Goal: Communication & Community: Share content

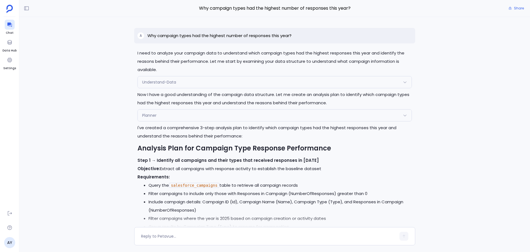
scroll to position [-960, 0]
click at [28, 9] on icon at bounding box center [27, 9] width 6 height 6
click at [135, 16] on div "Why campaign types had the highest number of responses this year? Share" at bounding box center [274, 8] width 511 height 17
click at [12, 47] on div at bounding box center [10, 42] width 10 height 10
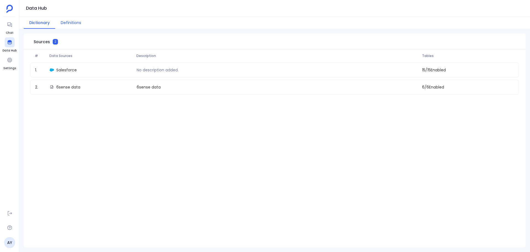
click at [69, 20] on button "Definitions" at bounding box center [70, 23] width 31 height 12
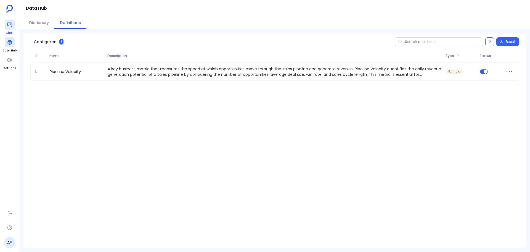
click at [9, 29] on div at bounding box center [10, 25] width 10 height 10
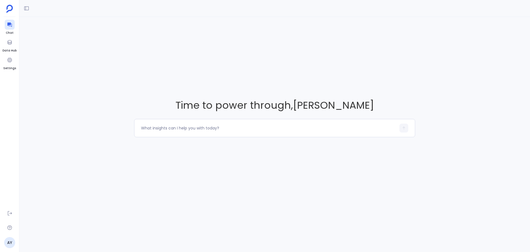
click at [9, 5] on img at bounding box center [9, 9] width 7 height 8
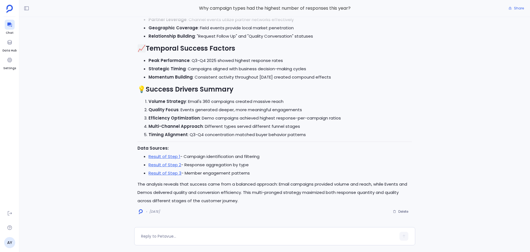
drag, startPoint x: 17, startPoint y: 0, endPoint x: 69, endPoint y: 68, distance: 85.9
click at [69, 68] on div "Perfect! I'll now execute the approved analysis plan. Let me start with the fir…" at bounding box center [274, 122] width 511 height 210
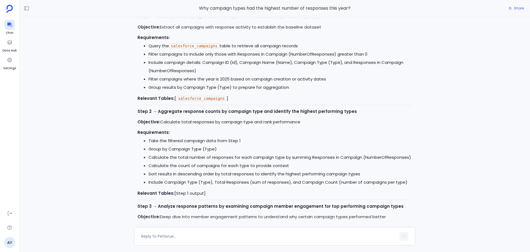
scroll to position [-988, 0]
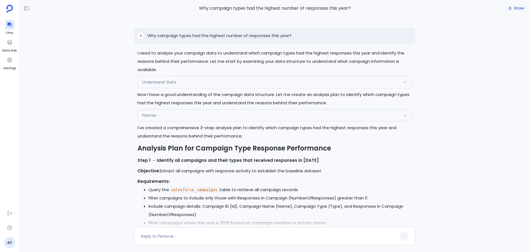
click at [518, 8] on span "Share" at bounding box center [519, 8] width 10 height 4
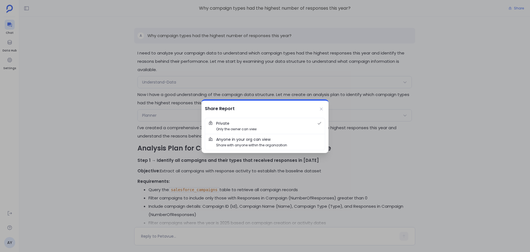
click at [288, 140] on span "Anyone in your org can view Share with anyone within the organization" at bounding box center [268, 141] width 105 height 11
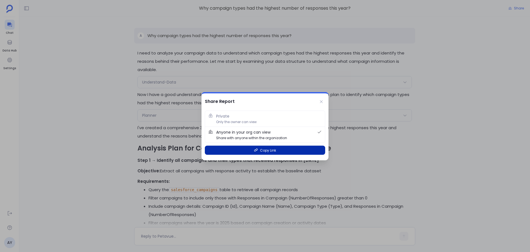
click at [262, 153] on button "Copy Link" at bounding box center [265, 149] width 120 height 9
click at [324, 100] on button at bounding box center [322, 101] width 8 height 8
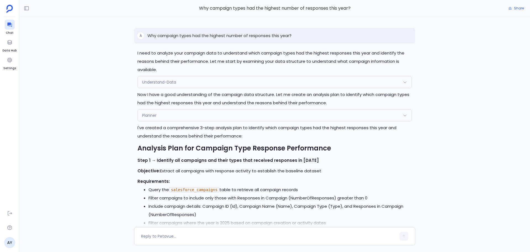
click at [96, 122] on div "Perfect! I'll now execute the approved analysis plan. Let me start with the fir…" at bounding box center [274, 122] width 511 height 210
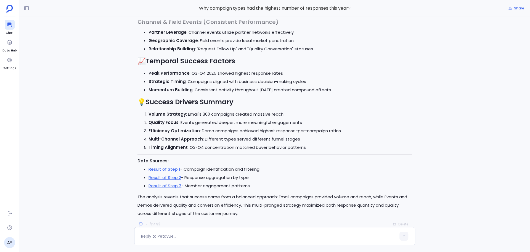
scroll to position [0, 0]
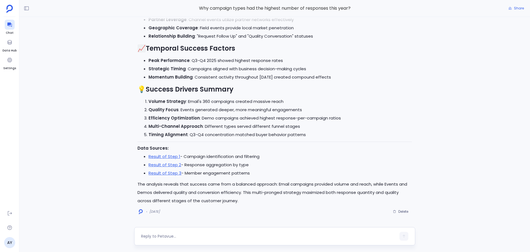
click at [160, 234] on textarea at bounding box center [268, 236] width 255 height 6
click at [7, 11] on img at bounding box center [9, 9] width 7 height 8
click at [6, 44] on div at bounding box center [10, 42] width 10 height 10
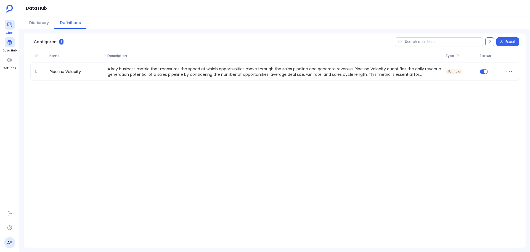
click at [9, 23] on icon at bounding box center [10, 25] width 6 height 6
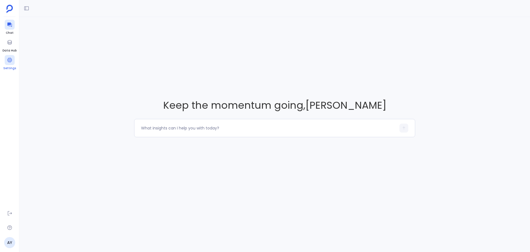
click at [9, 60] on icon at bounding box center [9, 60] width 4 height 4
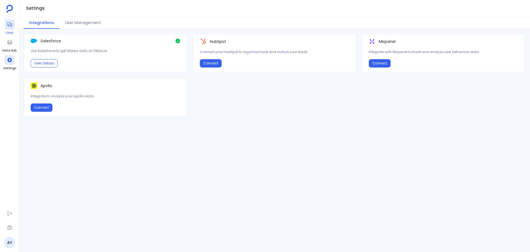
click at [10, 26] on icon at bounding box center [9, 25] width 4 height 4
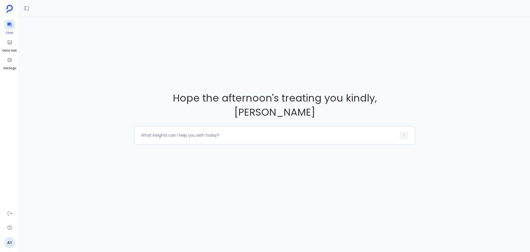
click at [11, 24] on icon at bounding box center [10, 25] width 6 height 6
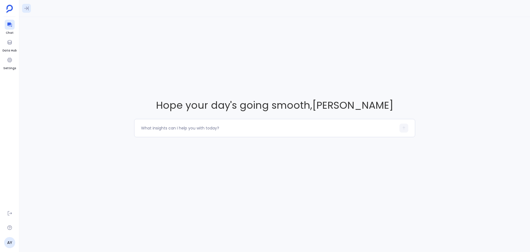
click at [25, 7] on icon at bounding box center [27, 9] width 6 height 6
click at [136, 64] on div "Hope your day's going smooth , Amy Yuan" at bounding box center [274, 117] width 511 height 201
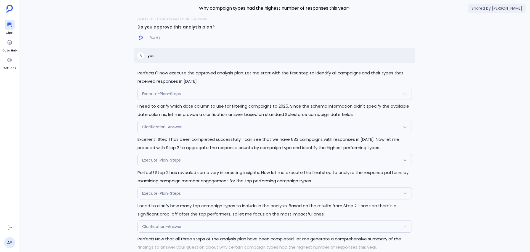
scroll to position [-481, 0]
